Goal: Navigation & Orientation: Go to known website

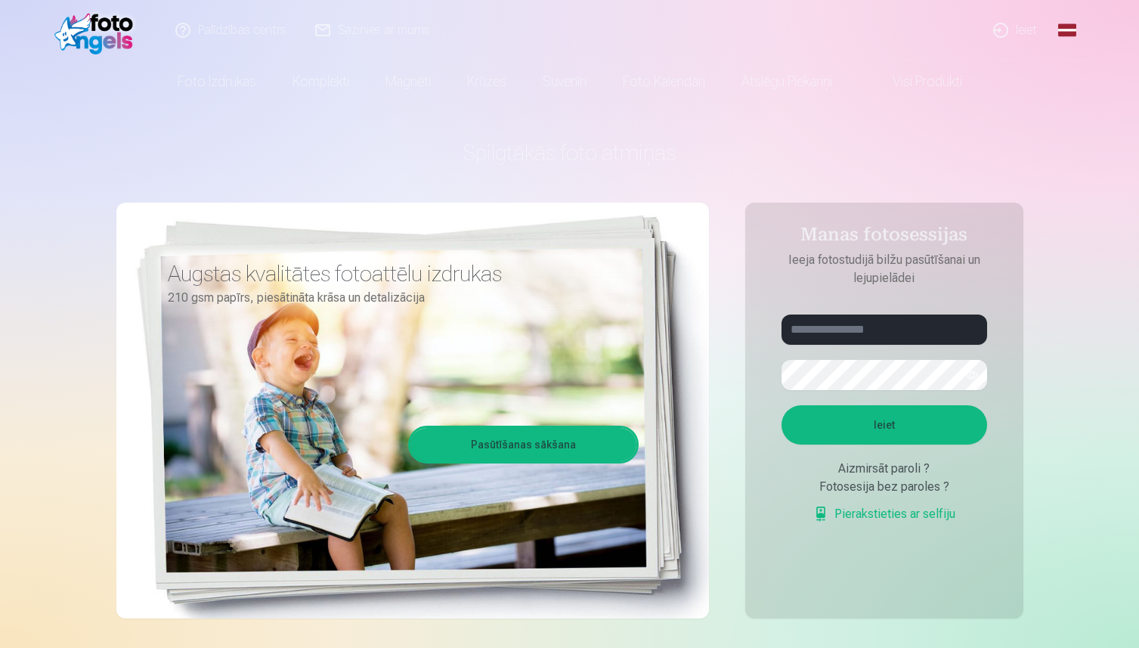
click at [1017, 35] on link "Ieiet" at bounding box center [1015, 30] width 73 height 60
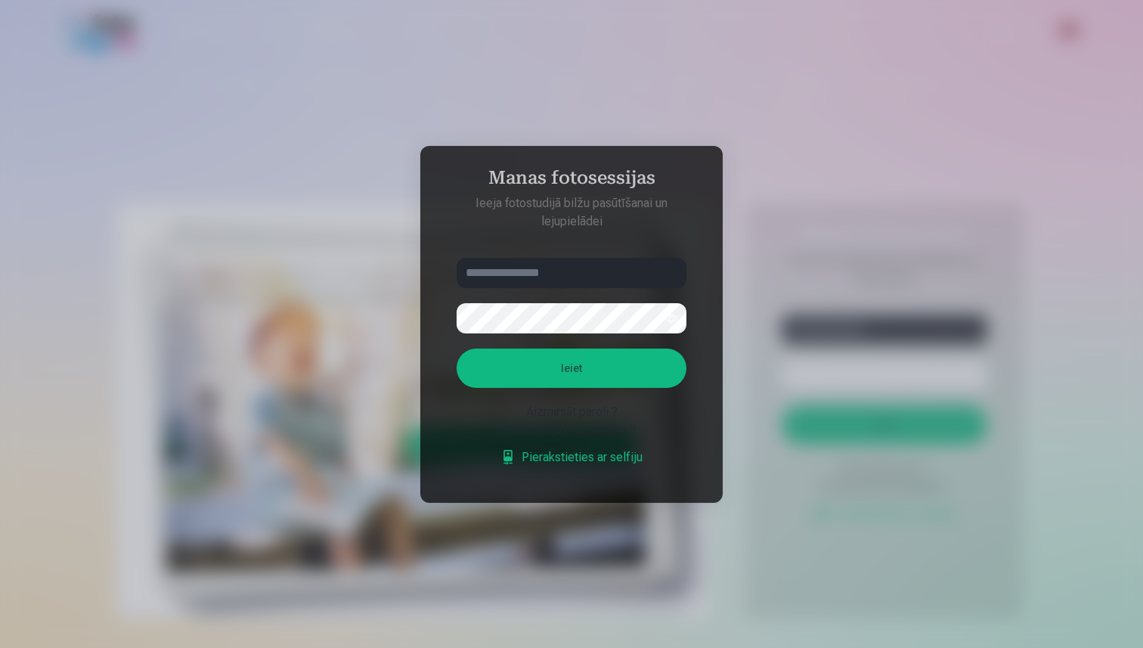
click at [556, 267] on input "text" at bounding box center [571, 273] width 230 height 30
click at [346, 42] on div at bounding box center [571, 324] width 1143 height 648
